Goal: Book appointment/travel/reservation

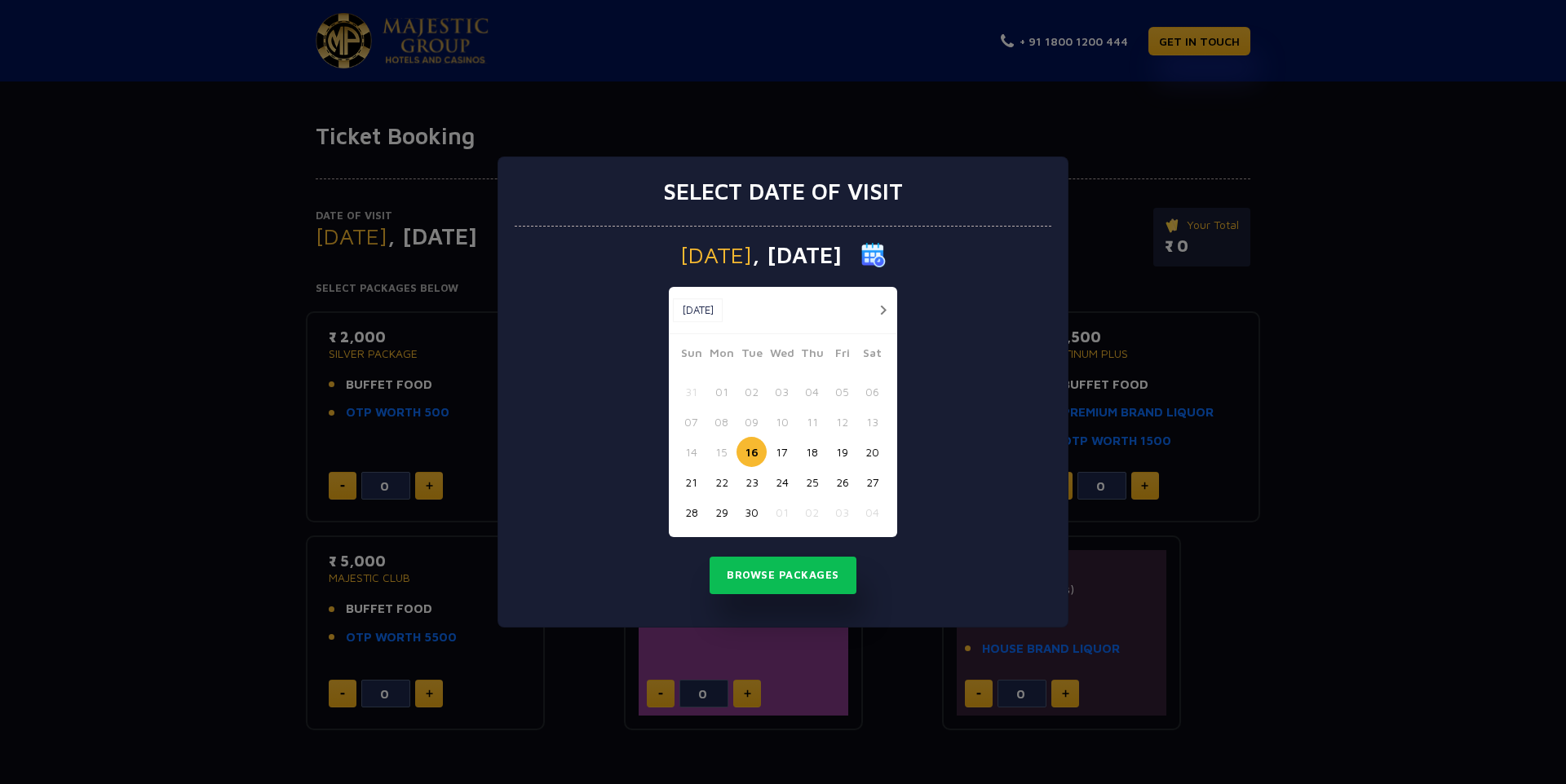
click at [879, 313] on button "button" at bounding box center [883, 310] width 20 height 20
click at [820, 392] on button "02" at bounding box center [812, 392] width 31 height 31
click at [814, 580] on button "Browse Packages" at bounding box center [783, 575] width 147 height 37
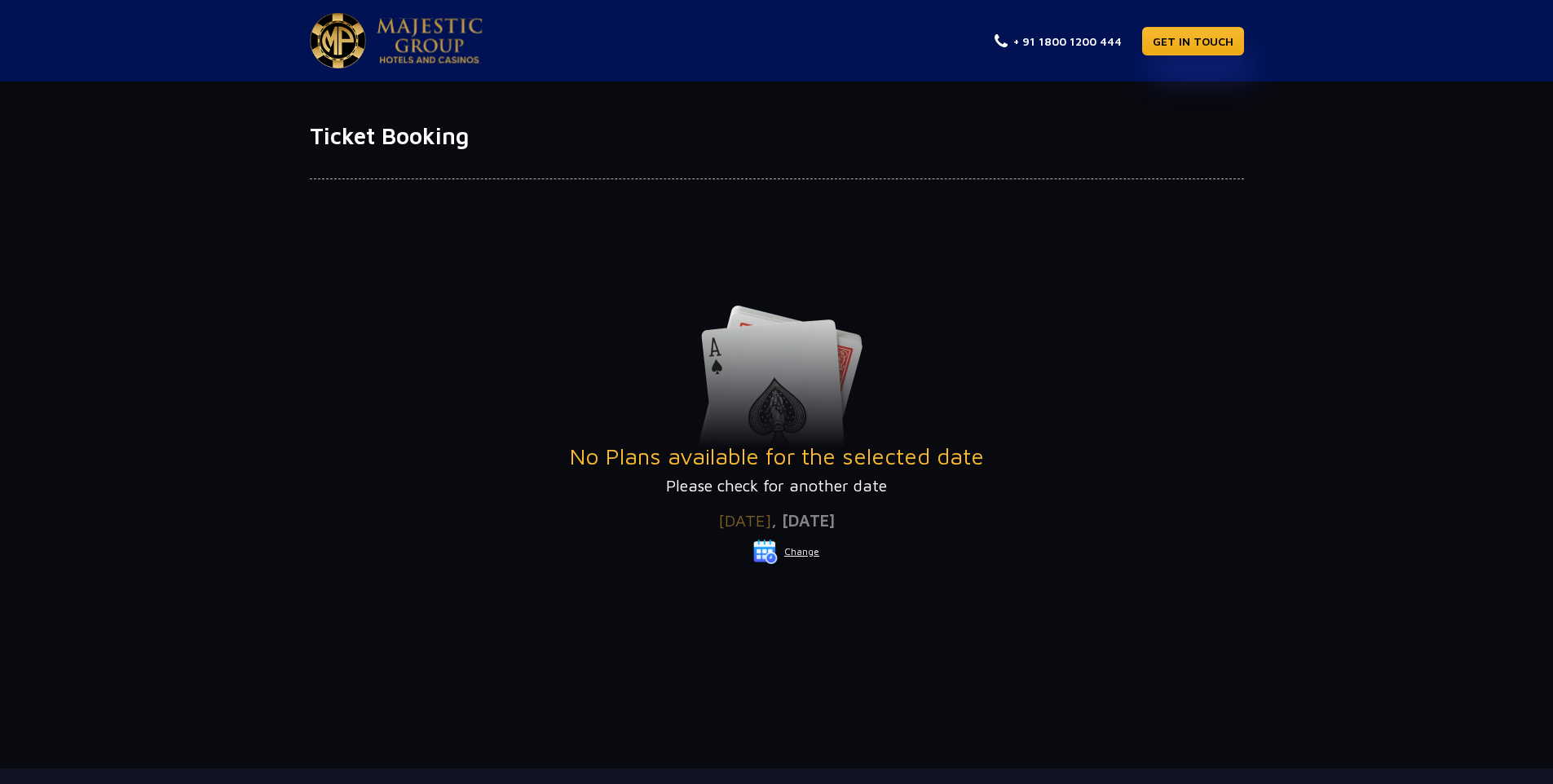
click at [802, 554] on button "Change" at bounding box center [787, 551] width 68 height 26
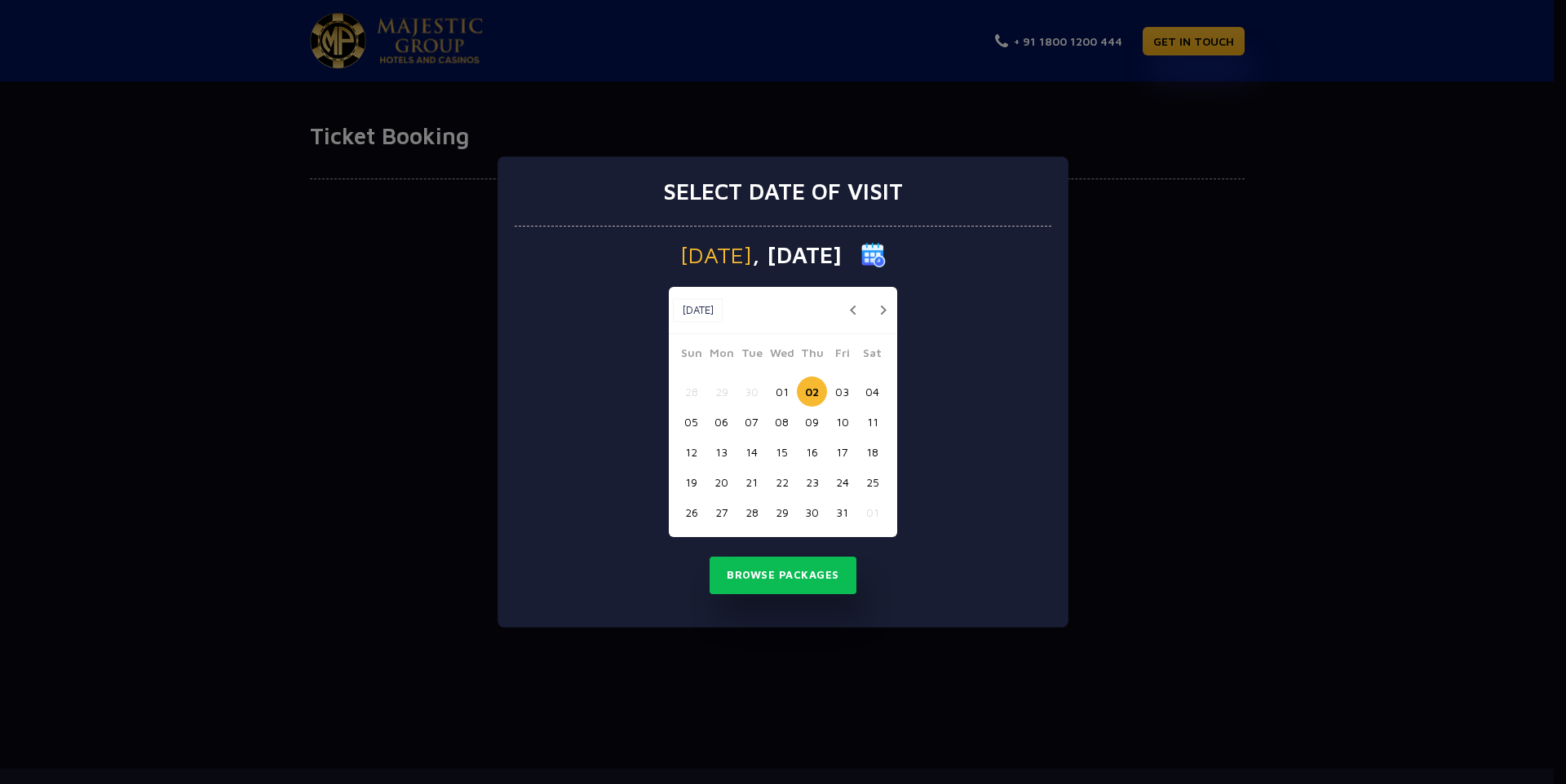
click at [856, 313] on button "button" at bounding box center [852, 310] width 20 height 20
click at [748, 515] on button "30" at bounding box center [752, 512] width 31 height 31
click at [809, 583] on button "Browse Packages" at bounding box center [783, 575] width 147 height 37
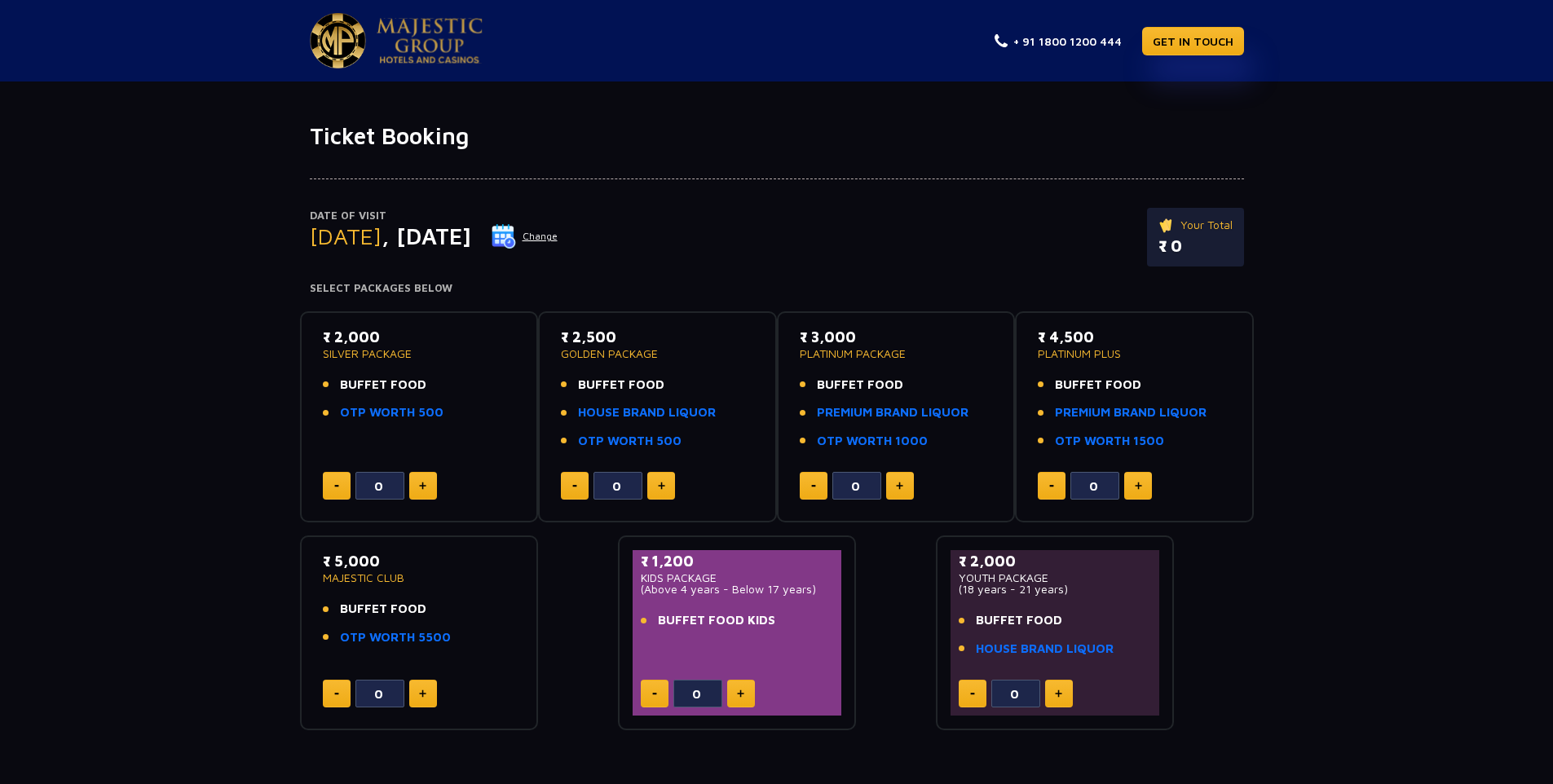
click at [330, 31] on img at bounding box center [338, 40] width 56 height 55
